Goal: Register for event/course

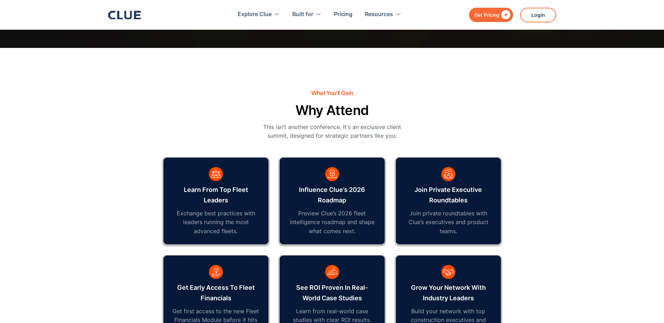
scroll to position [385, 0]
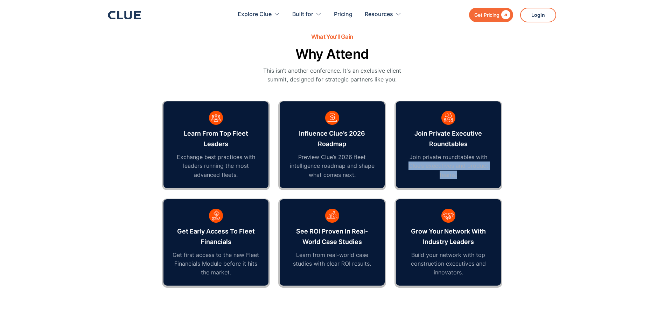
drag, startPoint x: 407, startPoint y: 164, endPoint x: 486, endPoint y: 180, distance: 80.6
click at [486, 180] on div "Join private executive roundtables Join private roundtables with Clue’s executi…" at bounding box center [448, 144] width 105 height 87
drag, startPoint x: 486, startPoint y: 180, endPoint x: 450, endPoint y: 173, distance: 37.1
click at [450, 173] on p "Join private roundtables with Clue’s executives and product teams." at bounding box center [447, 166] width 87 height 27
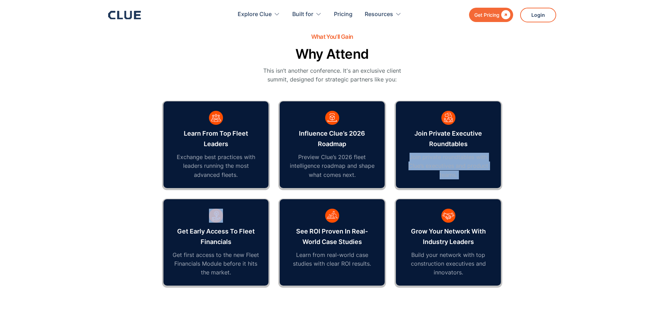
click at [450, 173] on p "Join private roundtables with Clue’s executives and product teams." at bounding box center [447, 166] width 87 height 27
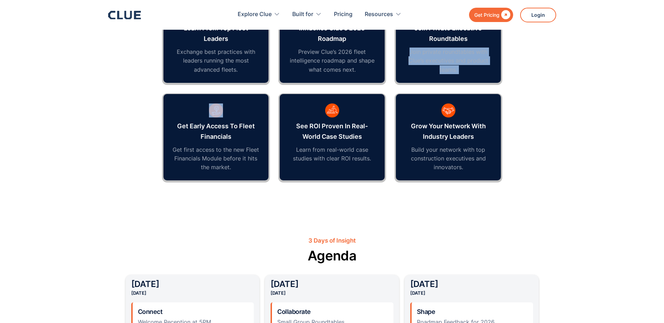
scroll to position [490, 0]
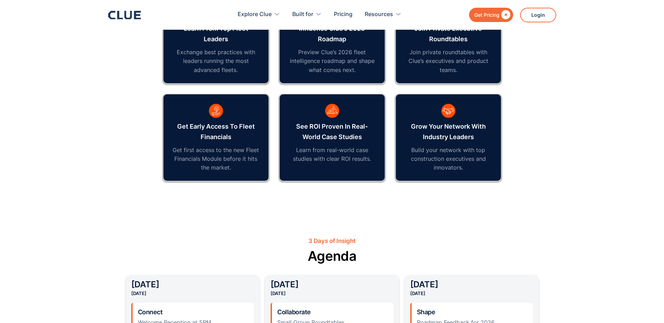
click at [418, 143] on div "Grow your network with industry leaders Build your network with top constructio…" at bounding box center [448, 137] width 105 height 87
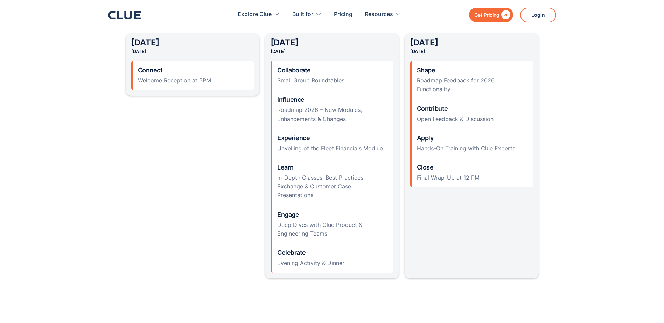
scroll to position [735, 0]
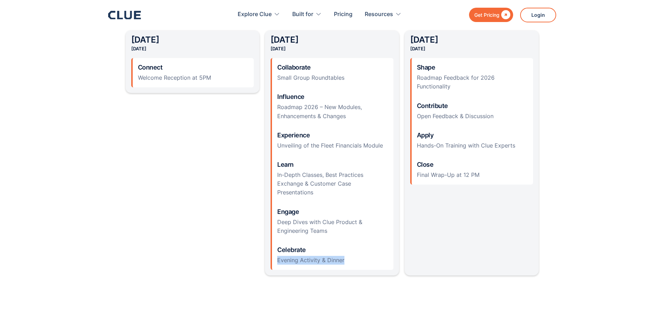
drag, startPoint x: 350, startPoint y: 261, endPoint x: 243, endPoint y: 258, distance: 107.1
click at [243, 258] on div "[DATE] Connect Welcome Reception at 5PM [DATE] Collaborate Small Group Roundtab…" at bounding box center [332, 152] width 413 height 245
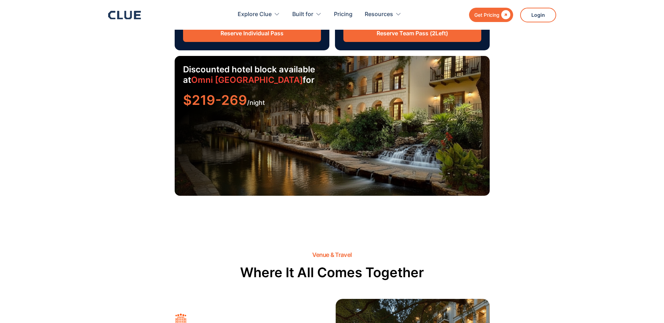
scroll to position [1155, 0]
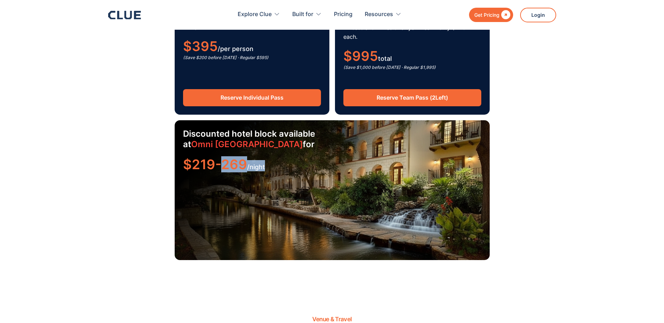
drag, startPoint x: 221, startPoint y: 158, endPoint x: 275, endPoint y: 159, distance: 54.2
click at [275, 160] on div "$219-269 /night" at bounding box center [332, 165] width 298 height 11
drag, startPoint x: 275, startPoint y: 159, endPoint x: 252, endPoint y: 211, distance: 57.0
click at [252, 211] on div "Discounted hotel block available at [GEOGRAPHIC_DATA] for $219-269 /night" at bounding box center [332, 190] width 315 height 140
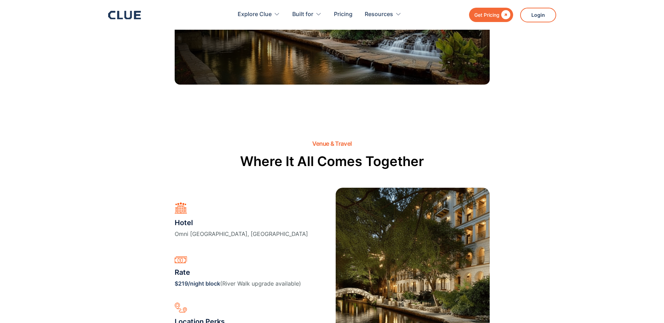
scroll to position [1364, 0]
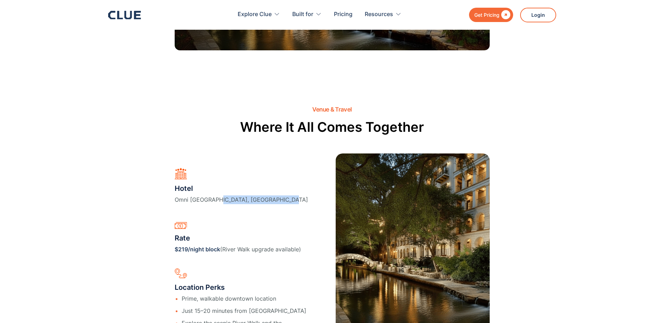
drag, startPoint x: 247, startPoint y: 192, endPoint x: 281, endPoint y: 197, distance: 34.2
click at [281, 197] on p "Omni [GEOGRAPHIC_DATA], [GEOGRAPHIC_DATA]" at bounding box center [241, 200] width 133 height 9
drag, startPoint x: 281, startPoint y: 197, endPoint x: 266, endPoint y: 205, distance: 16.8
click at [266, 205] on div "[GEOGRAPHIC_DATA], [GEOGRAPHIC_DATA]" at bounding box center [241, 190] width 133 height 44
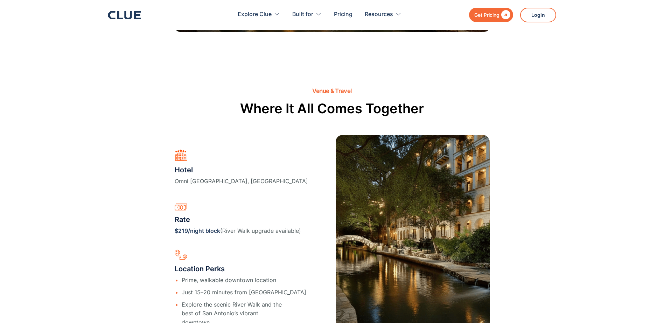
scroll to position [1399, 0]
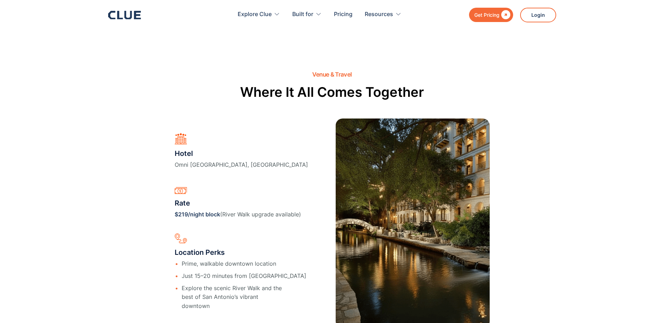
drag, startPoint x: 250, startPoint y: 205, endPoint x: 302, endPoint y: 213, distance: 52.3
click at [302, 213] on div "[GEOGRAPHIC_DATA], [GEOGRAPHIC_DATA] Rate $219/night block ([GEOGRAPHIC_DATA] u…" at bounding box center [252, 223] width 154 height 181
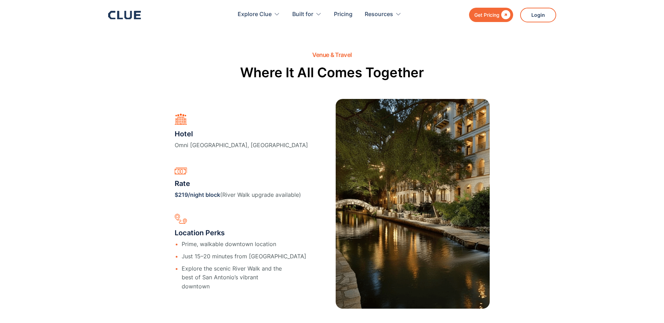
scroll to position [1434, 0]
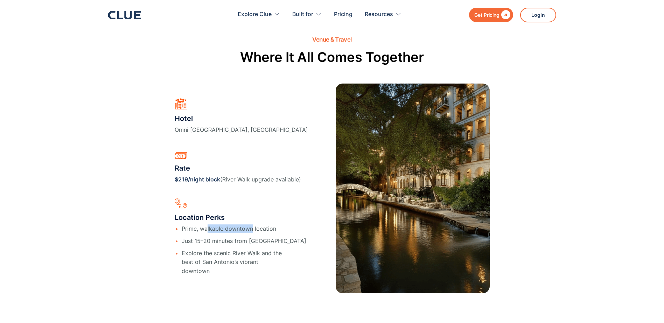
drag, startPoint x: 207, startPoint y: 221, endPoint x: 253, endPoint y: 226, distance: 45.7
click at [253, 226] on p "Prime, walkable downtown location" at bounding box center [244, 229] width 125 height 9
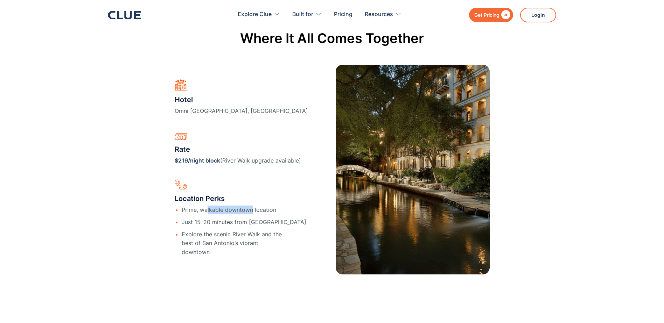
scroll to position [1469, 0]
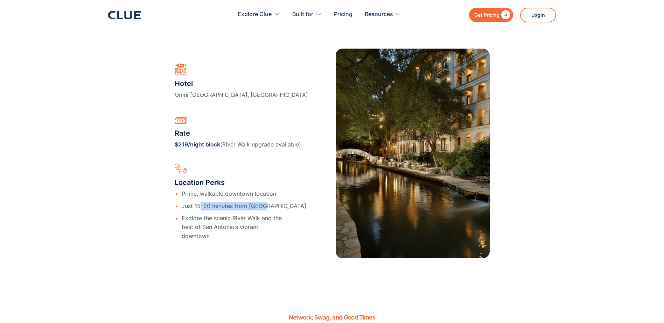
drag, startPoint x: 204, startPoint y: 201, endPoint x: 262, endPoint y: 204, distance: 58.5
click at [262, 204] on p "Just 15–20 minutes from [GEOGRAPHIC_DATA]" at bounding box center [244, 206] width 125 height 9
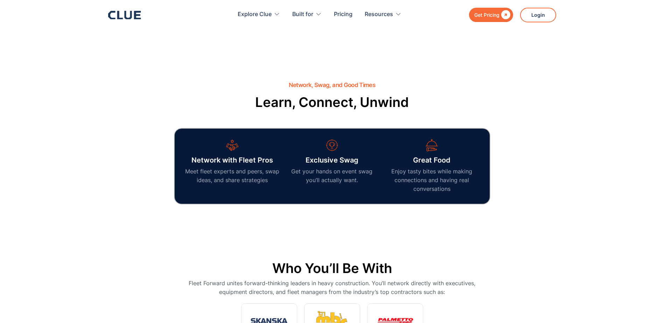
scroll to position [1889, 0]
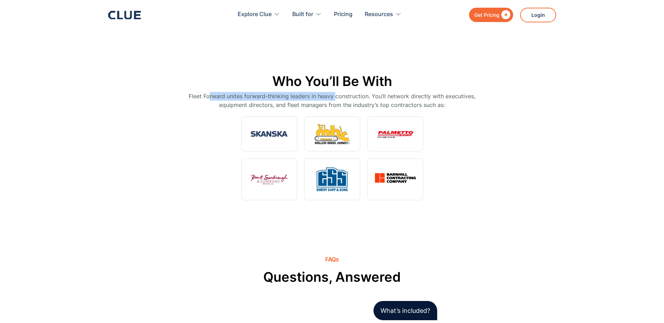
drag, startPoint x: 196, startPoint y: 87, endPoint x: 322, endPoint y: 89, distance: 126.0
click at [322, 92] on p "Fleet Forward unites forward-thinking leaders in heavy construction. You’ll net…" at bounding box center [332, 100] width 315 height 17
drag, startPoint x: 322, startPoint y: 89, endPoint x: 492, endPoint y: 88, distance: 170.7
click at [492, 88] on div "Who You’ll Be With Fleet Forward unites forward-thinking leaders in heavy const…" at bounding box center [332, 95] width 413 height 44
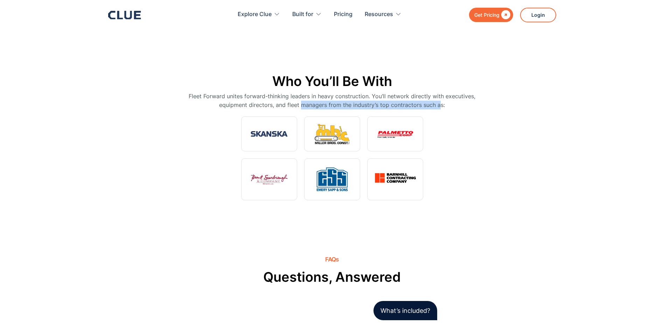
drag, startPoint x: 354, startPoint y: 101, endPoint x: 424, endPoint y: 105, distance: 69.8
click at [424, 105] on div "Who You’ll Be With Fleet Forward unites forward-thinking leaders in heavy const…" at bounding box center [332, 95] width 413 height 44
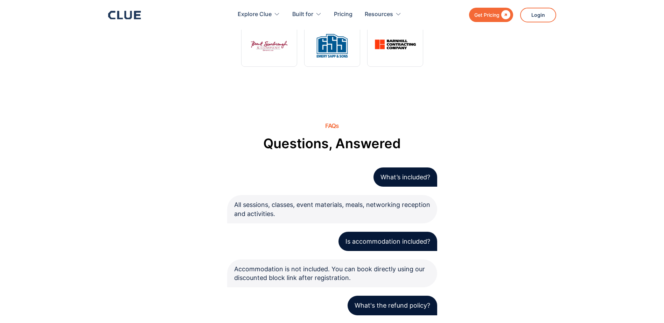
scroll to position [2029, 0]
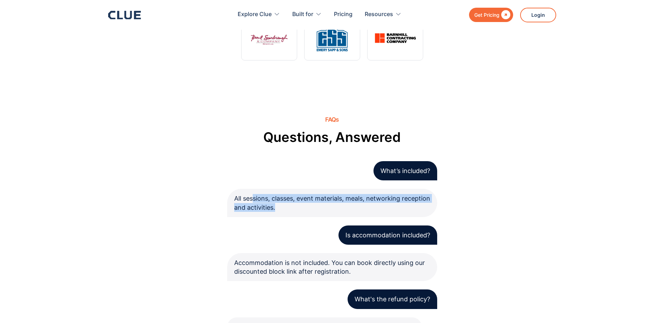
drag, startPoint x: 255, startPoint y: 183, endPoint x: 359, endPoint y: 202, distance: 105.3
click at [359, 202] on div "All sessions, classes, event materials, meals, networking reception and activit…" at bounding box center [332, 203] width 210 height 28
drag, startPoint x: 359, startPoint y: 202, endPoint x: 314, endPoint y: 201, distance: 44.4
click at [314, 201] on div "All sessions, classes, event materials, meals, networking reception and activit…" at bounding box center [332, 203] width 210 height 28
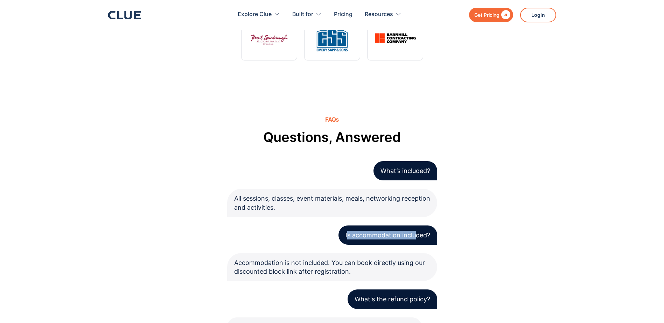
drag, startPoint x: 362, startPoint y: 232, endPoint x: 431, endPoint y: 240, distance: 69.8
click at [431, 240] on div "What’s included? All sessions, classes, event materials, meals, networking rece…" at bounding box center [332, 304] width 210 height 286
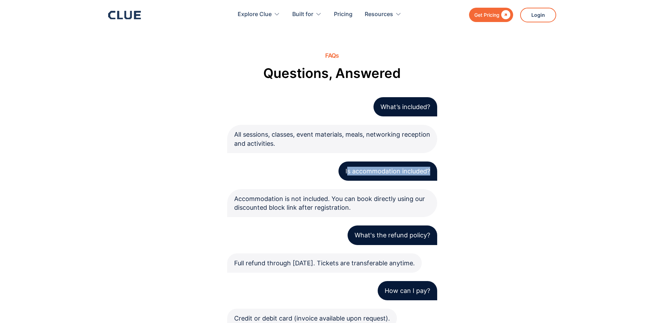
scroll to position [2099, 0]
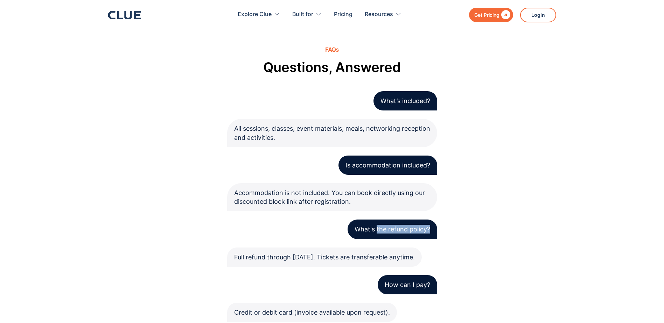
drag, startPoint x: 376, startPoint y: 225, endPoint x: 461, endPoint y: 231, distance: 85.2
click at [461, 231] on div "FAQs Questions, Answered What’s included? All sessions, classes, event material…" at bounding box center [332, 212] width 413 height 331
drag, startPoint x: 312, startPoint y: 260, endPoint x: 372, endPoint y: 260, distance: 60.2
click at [372, 260] on div "Full refund through [DATE]. Tickets are transferable anytime." at bounding box center [324, 257] width 195 height 19
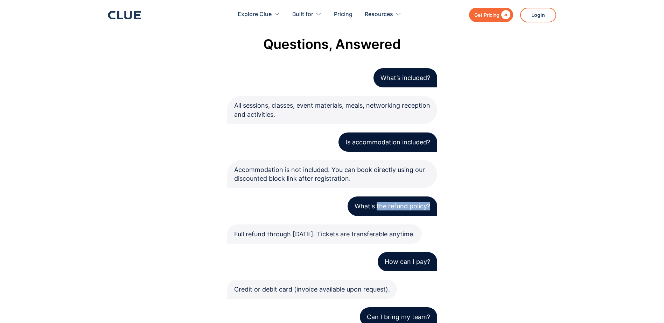
scroll to position [2134, 0]
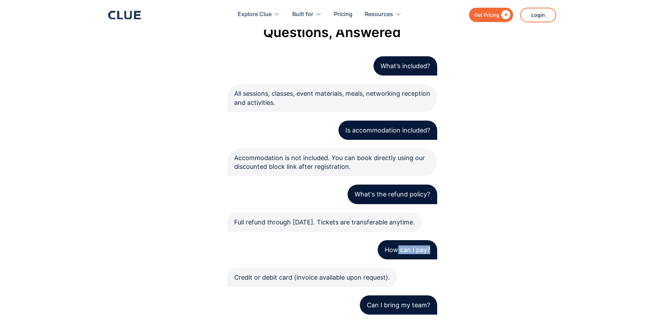
drag, startPoint x: 428, startPoint y: 239, endPoint x: 479, endPoint y: 245, distance: 51.5
click at [479, 245] on div "FAQs Questions, Answered What’s included? All sessions, classes, event material…" at bounding box center [332, 177] width 413 height 331
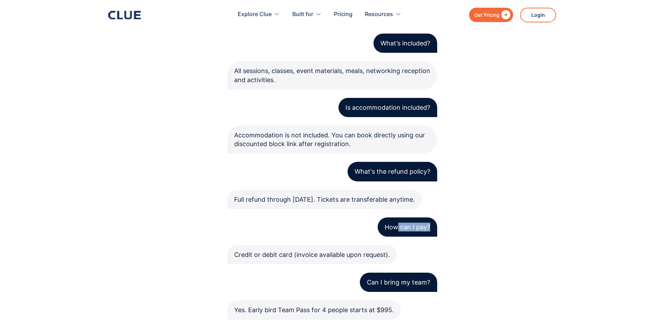
scroll to position [2169, 0]
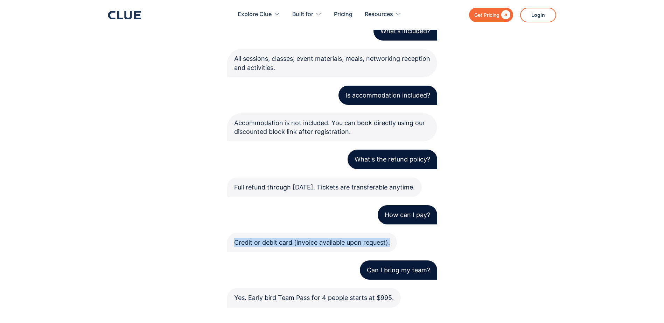
drag, startPoint x: 263, startPoint y: 234, endPoint x: 391, endPoint y: 254, distance: 129.2
click at [391, 254] on div "What’s included? All sessions, classes, event materials, meals, networking rece…" at bounding box center [332, 164] width 210 height 286
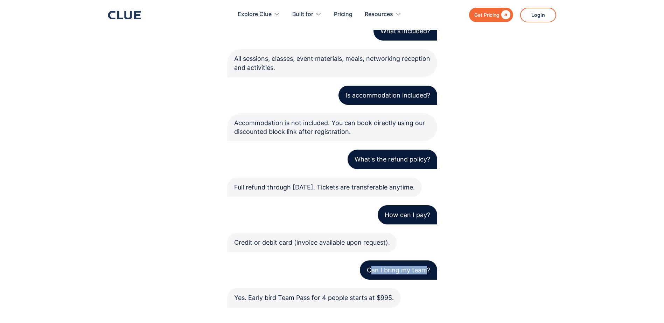
drag, startPoint x: 391, startPoint y: 254, endPoint x: 429, endPoint y: 281, distance: 46.4
click at [429, 281] on div "What’s included? All sessions, classes, event materials, meals, networking rece…" at bounding box center [332, 164] width 210 height 286
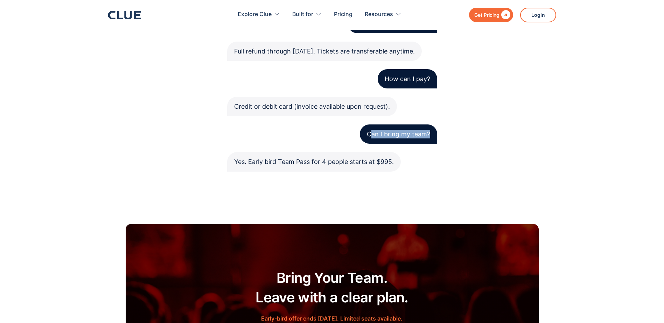
scroll to position [2309, 0]
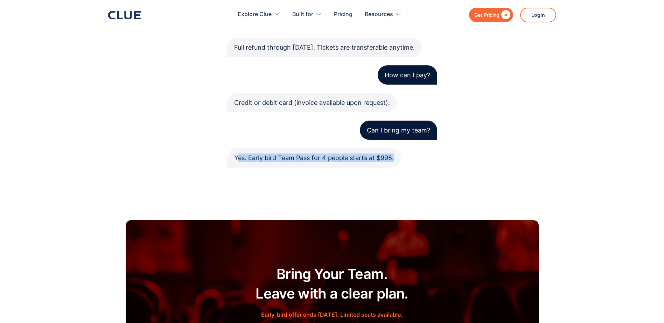
drag, startPoint x: 263, startPoint y: 164, endPoint x: 407, endPoint y: 179, distance: 144.2
click at [407, 179] on section "FAQs Questions, Answered What’s included? All sessions, classes, event material…" at bounding box center [332, 2] width 664 height 387
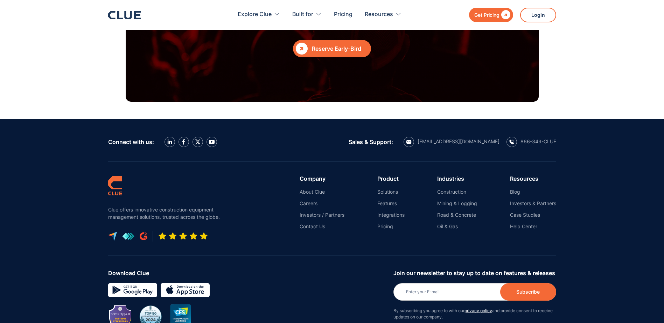
scroll to position [2665, 0]
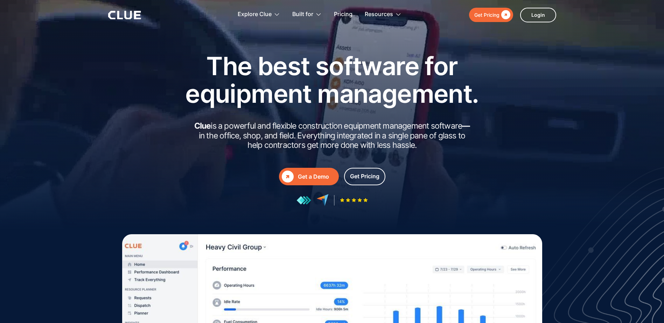
click at [549, 4] on div "Explore Clue Solutions Tailored solutions for your construction equipment needs…" at bounding box center [369, 14] width 374 height 23
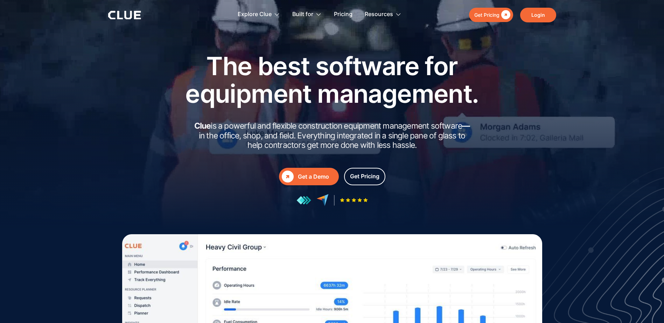
click at [541, 16] on link "Login" at bounding box center [538, 15] width 36 height 15
